Goal: Transaction & Acquisition: Purchase product/service

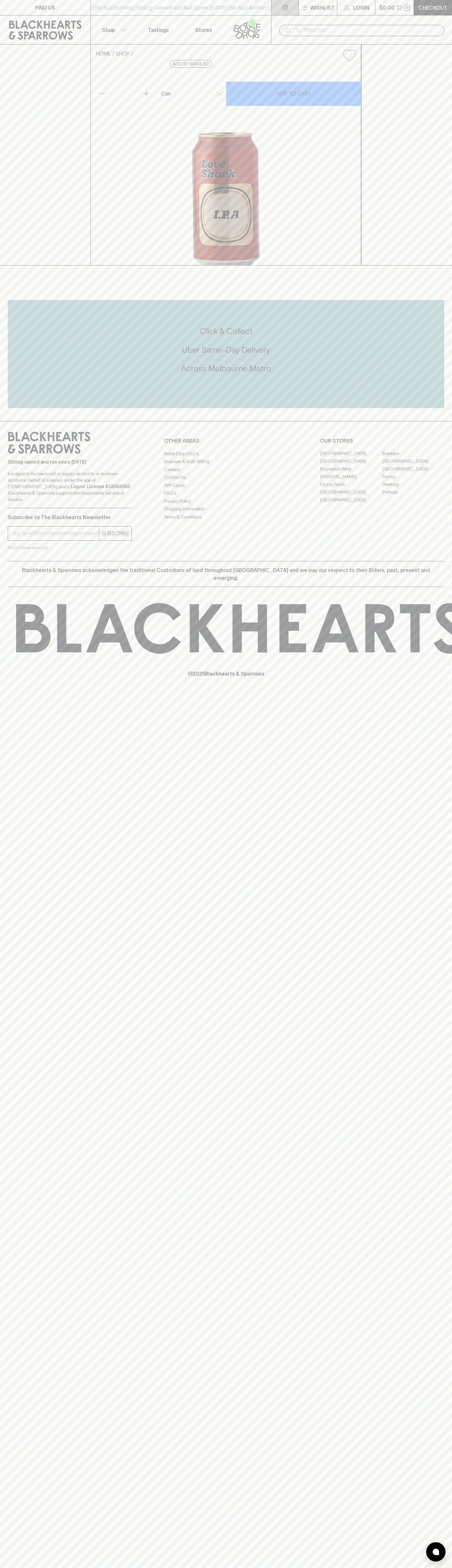
click at [295, 12] on link at bounding box center [284, 7] width 27 height 15
click at [423, 94] on div "HOME SHOP Love Shack IPA $7.50 Add to wishlist 10% discount when purchasing 6 o…" at bounding box center [226, 155] width 452 height 221
click at [194, 1567] on html "FIND US | No Bad Bottles | Sibling Owned and Run Since [DATE] | No Bad Bottles …" at bounding box center [226, 784] width 452 height 1568
click at [17, 355] on h5 "Uber Same-Day Delivery" at bounding box center [226, 349] width 436 height 10
